Goal: Download file/media

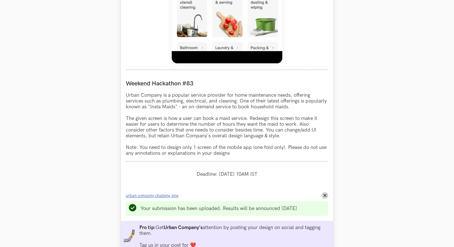
click at [164, 195] on span "urban comaony challeng.png" at bounding box center [152, 195] width 53 height 5
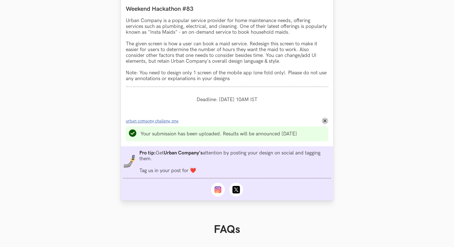
scroll to position [526, 0]
